Goal: Task Accomplishment & Management: Manage account settings

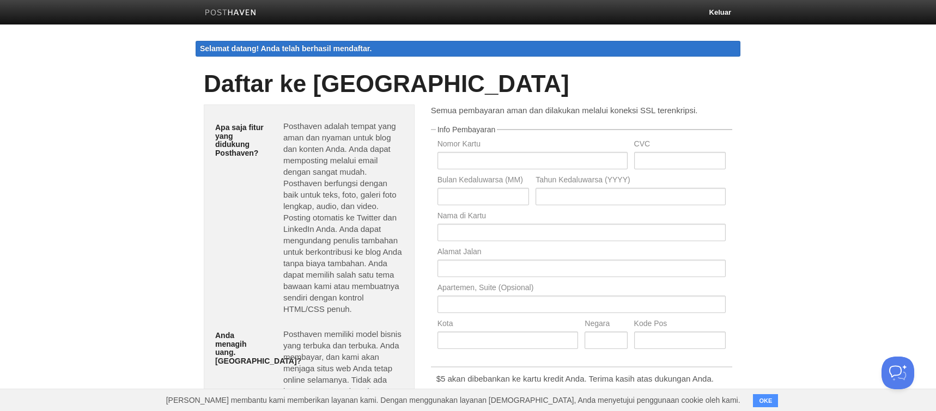
click at [230, 10] on img at bounding box center [231, 13] width 52 height 8
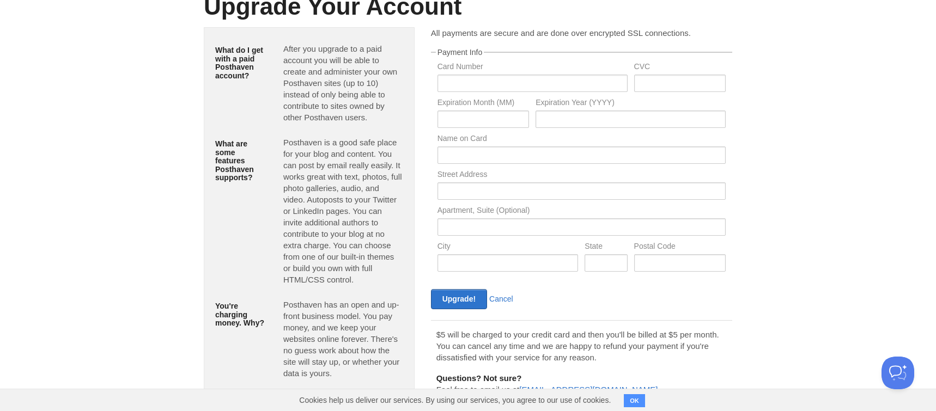
scroll to position [93, 0]
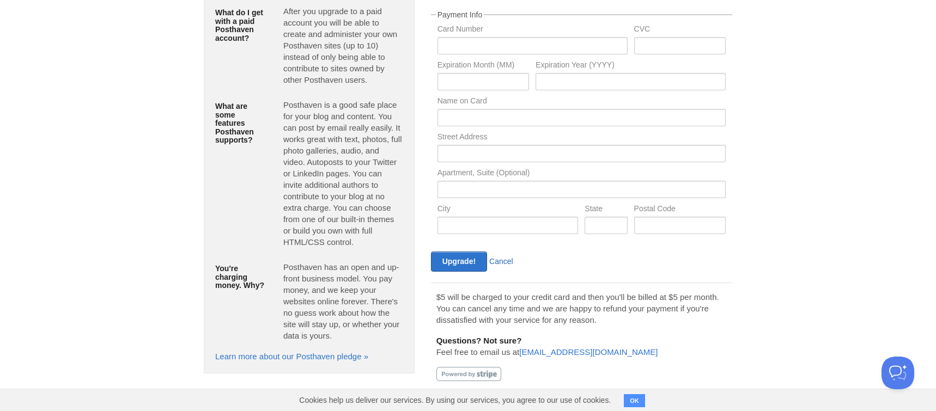
click at [511, 263] on link "Cancel" at bounding box center [501, 261] width 24 height 9
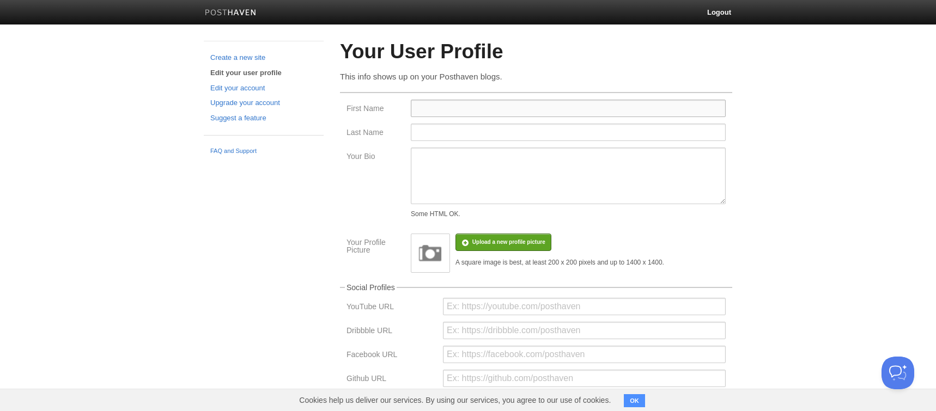
click at [437, 106] on input "First Name" at bounding box center [568, 108] width 315 height 17
type input "mirip4d"
click at [451, 136] on input "Last Name" at bounding box center [568, 132] width 315 height 17
type input "Official"
drag, startPoint x: 422, startPoint y: 173, endPoint x: 431, endPoint y: 173, distance: 9.8
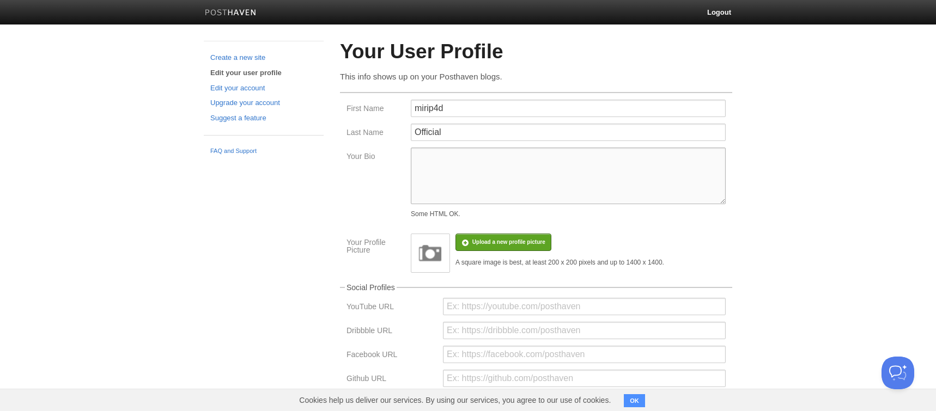
click at [422, 173] on textarea "Your Bio" at bounding box center [568, 176] width 315 height 57
click at [449, 176] on textarea "Your Bio" at bounding box center [568, 176] width 315 height 57
paste textarea "Mirip4d adalah bandar judi online terbaik dan terpercaya di [GEOGRAPHIC_DATA]. …"
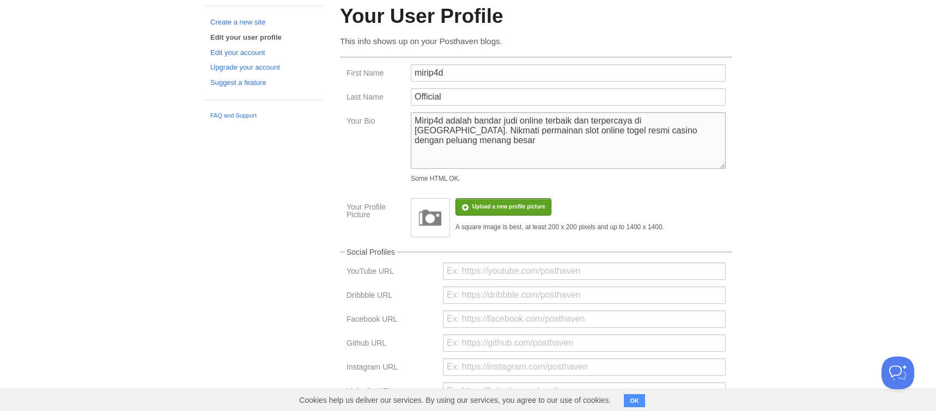
scroll to position [54, 0]
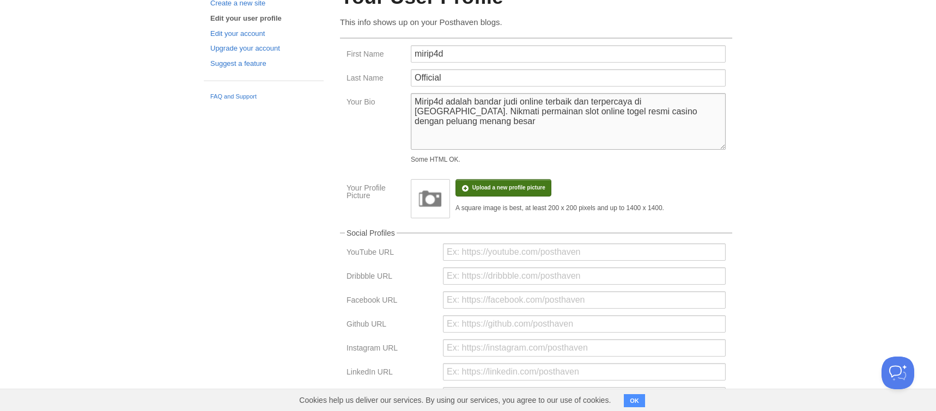
type textarea "Mirip4d adalah bandar judi online terbaik dan terpercaya di [GEOGRAPHIC_DATA]. …"
click at [474, 187] on input "file" at bounding box center [181, 194] width 825 height 56
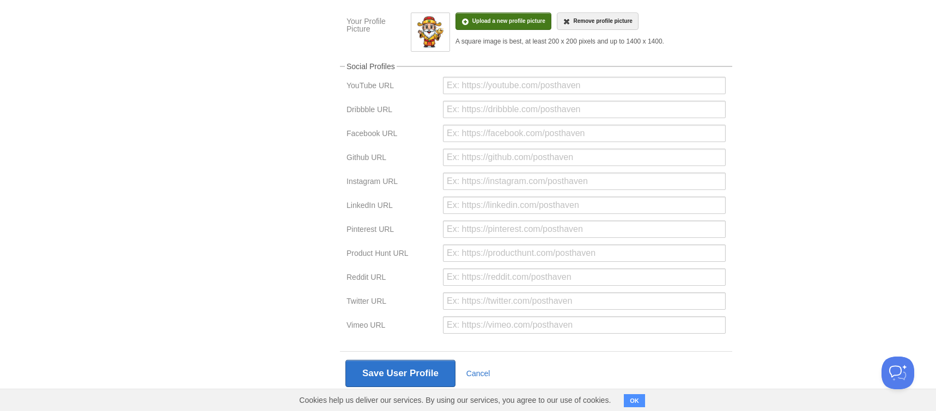
scroll to position [237, 0]
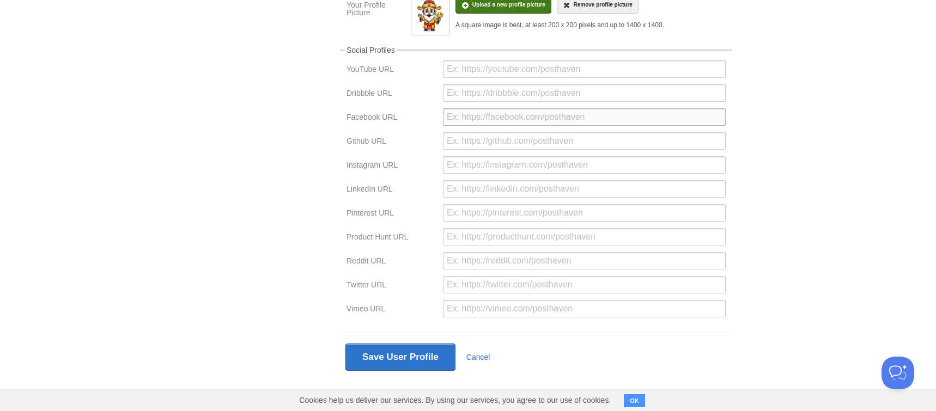
click at [464, 120] on input "url" at bounding box center [584, 116] width 283 height 17
paste input "[URL][DOMAIN_NAME]"
type input "https://www.facebook.com/mirip4d/"
click at [425, 362] on button "Save User Profile" at bounding box center [400, 357] width 110 height 27
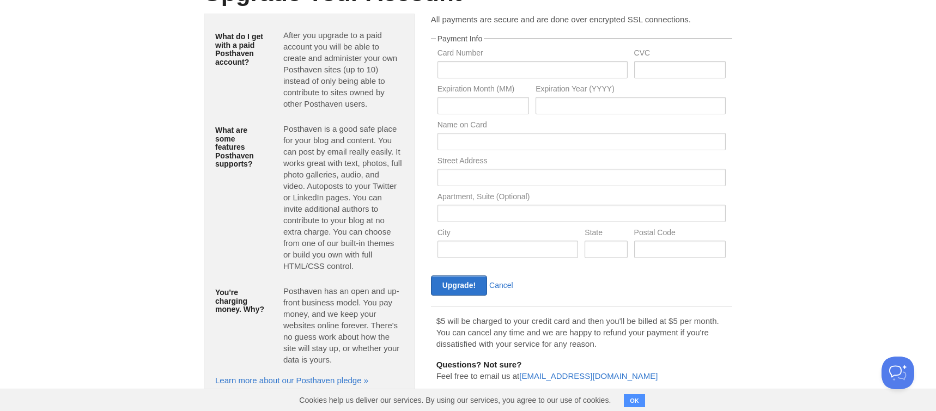
scroll to position [115, 0]
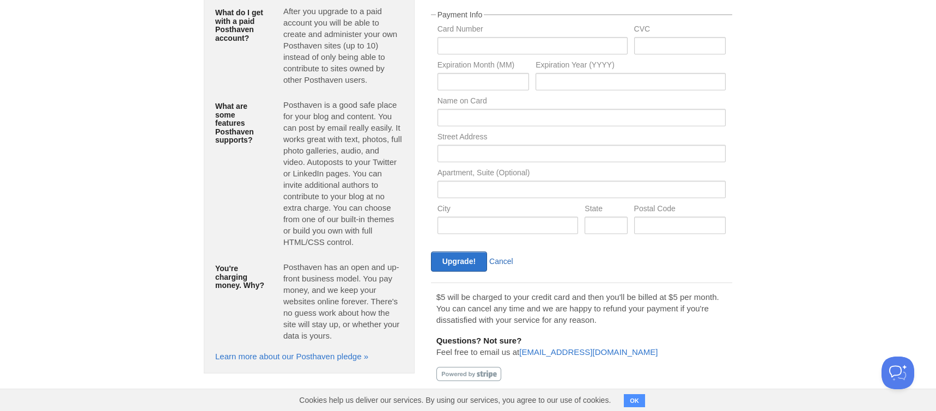
click at [499, 264] on link "Cancel" at bounding box center [501, 261] width 24 height 9
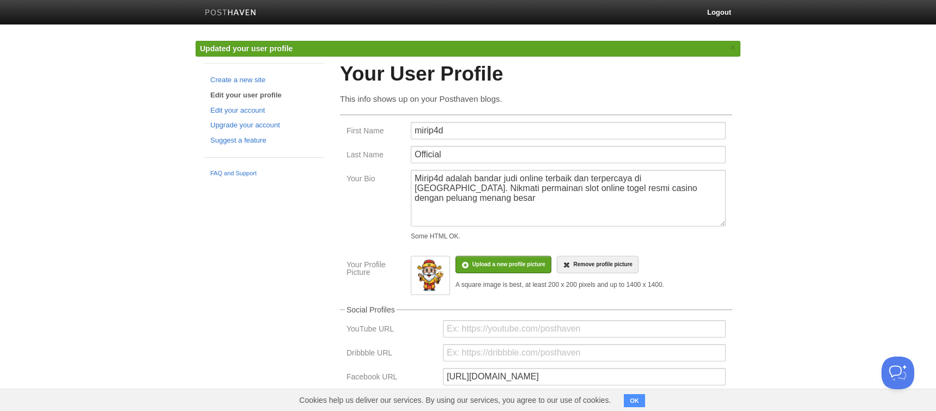
click at [224, 11] on img at bounding box center [231, 13] width 52 height 8
